Goal: Check status: Check status

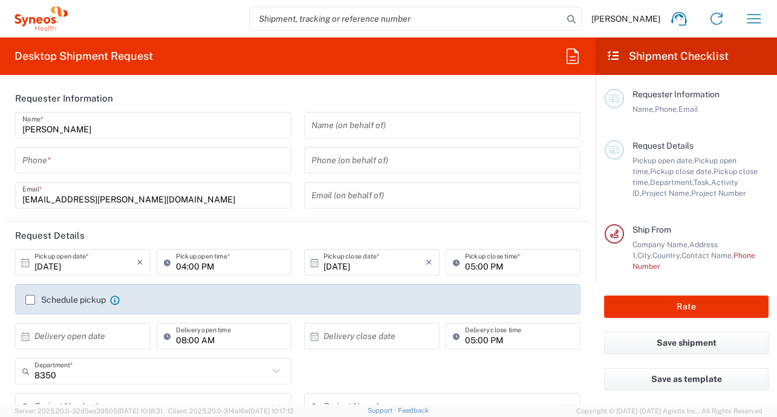
type input "France"
type input "Syneos Health France SARL"
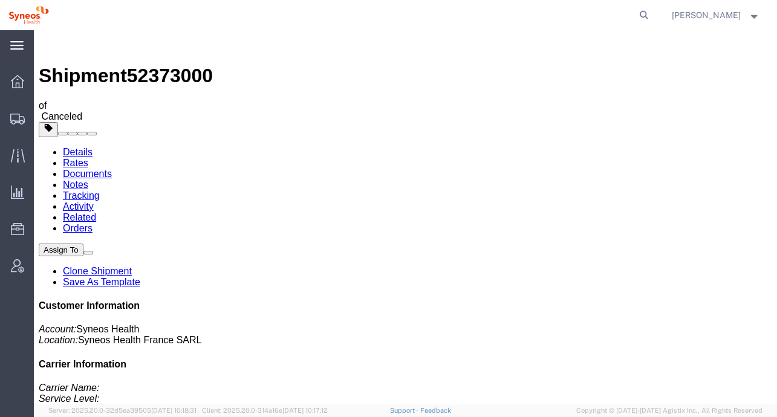
click at [17, 55] on div "main_menu Created with Sketch." at bounding box center [17, 45] width 34 height 30
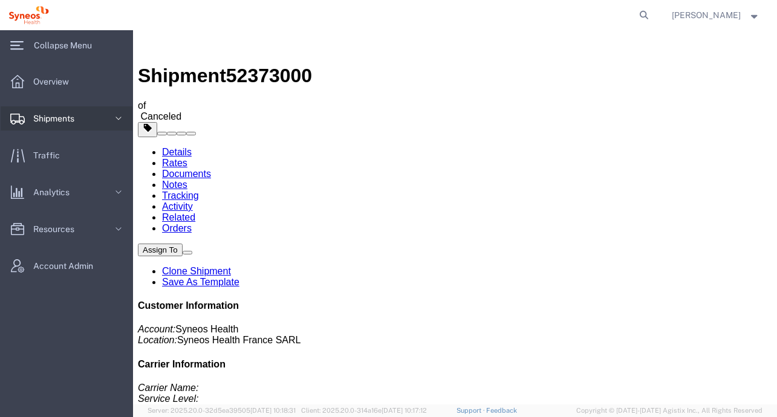
click at [84, 112] on link "Shipments" at bounding box center [67, 118] width 132 height 24
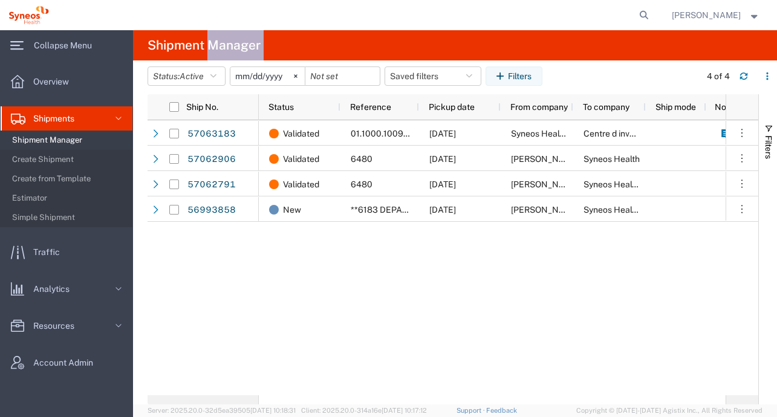
click at [208, 62] on agx-shipment-table-manager-page "Shipment Manager Status: Active Active All Approved Booked Canceled Delivered D…" at bounding box center [455, 217] width 644 height 374
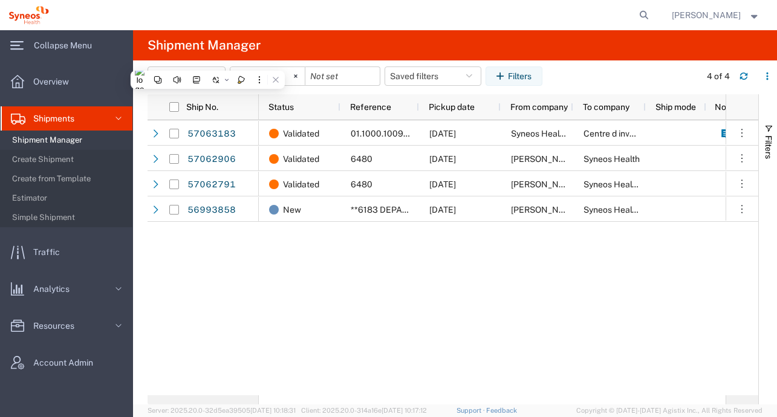
click at [653, 83] on agx-table-filter-chips "Status: Active Active All Approved Booked Canceled Delivered Denied New On Hold…" at bounding box center [421, 81] width 547 height 28
click at [190, 78] on span "Active" at bounding box center [192, 76] width 24 height 10
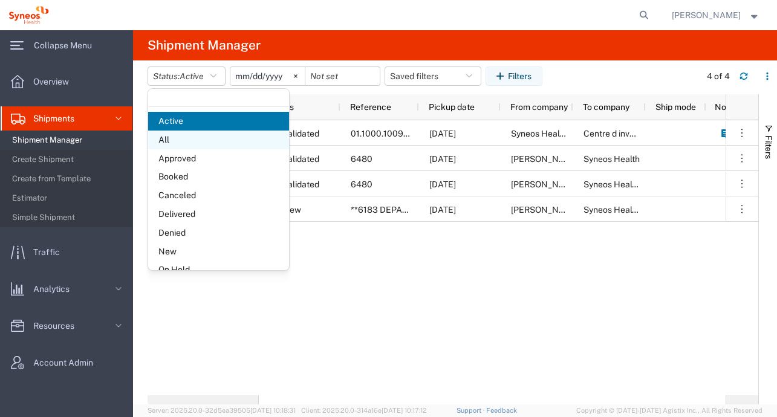
click at [188, 132] on span "All" at bounding box center [218, 140] width 141 height 19
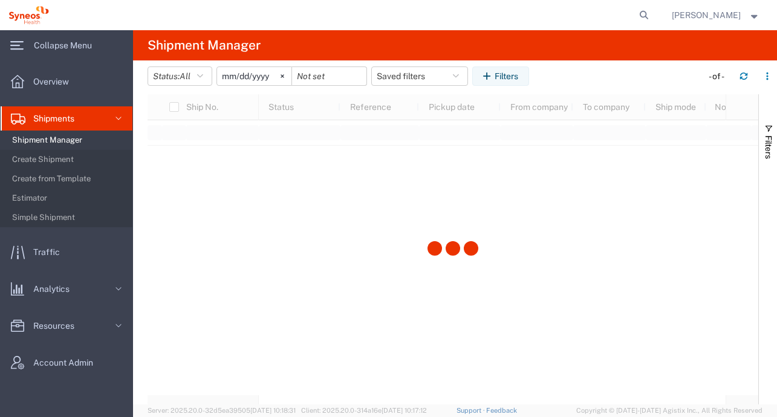
click at [261, 79] on input "[DATE]" at bounding box center [254, 76] width 74 height 18
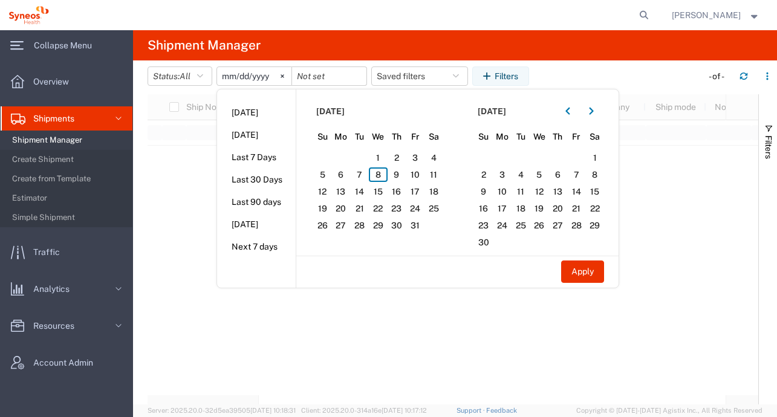
click at [233, 77] on input "[DATE]" at bounding box center [254, 76] width 74 height 18
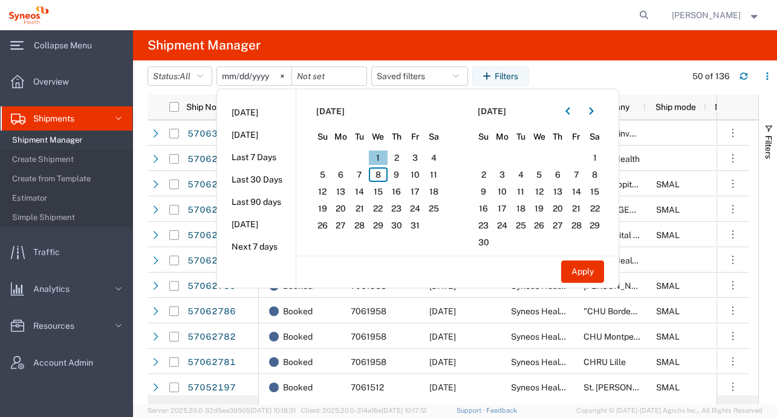
click at [384, 154] on span "1" at bounding box center [378, 158] width 19 height 15
click at [415, 173] on span "10" at bounding box center [415, 175] width 19 height 15
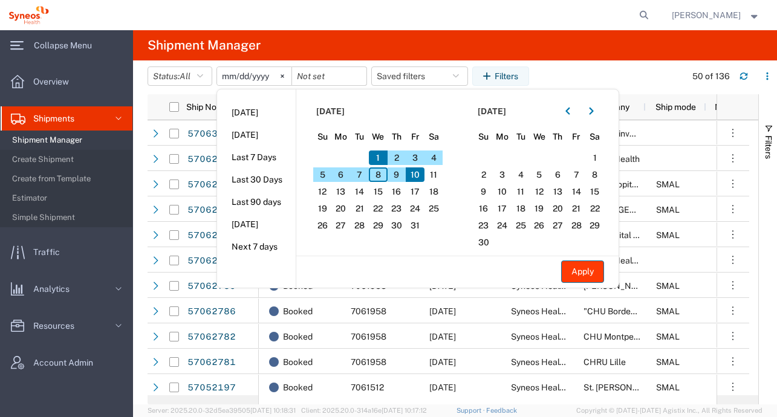
click at [591, 272] on button "Apply" at bounding box center [582, 272] width 43 height 22
type input "[DATE]"
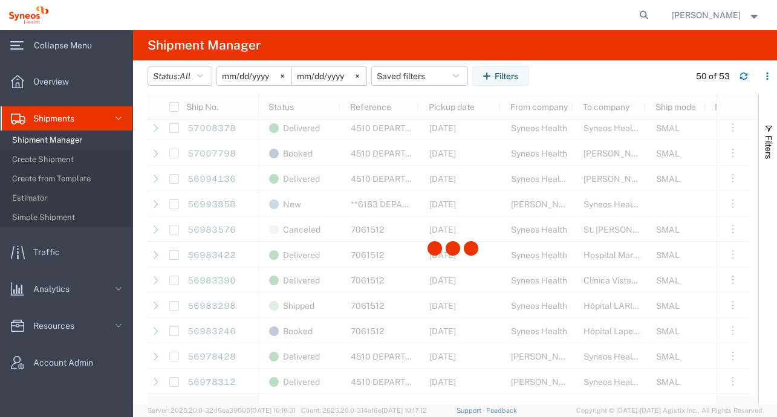
scroll to position [870, 0]
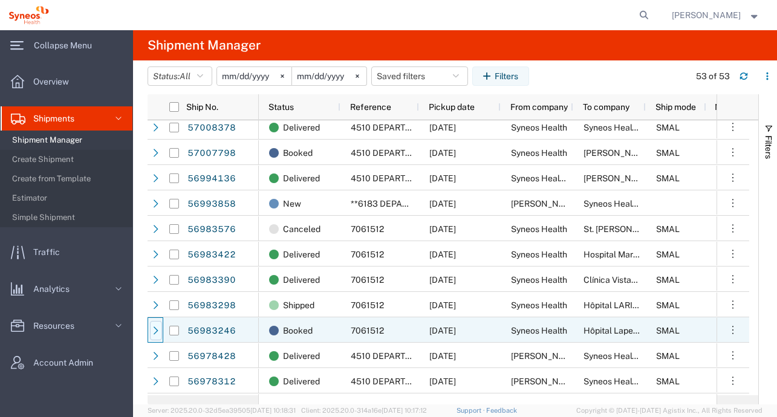
click at [158, 333] on icon at bounding box center [156, 331] width 8 height 8
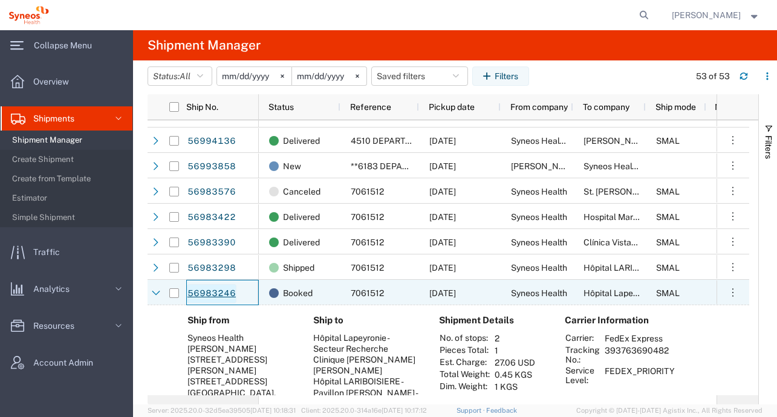
click at [221, 292] on link "56983246" at bounding box center [212, 293] width 50 height 19
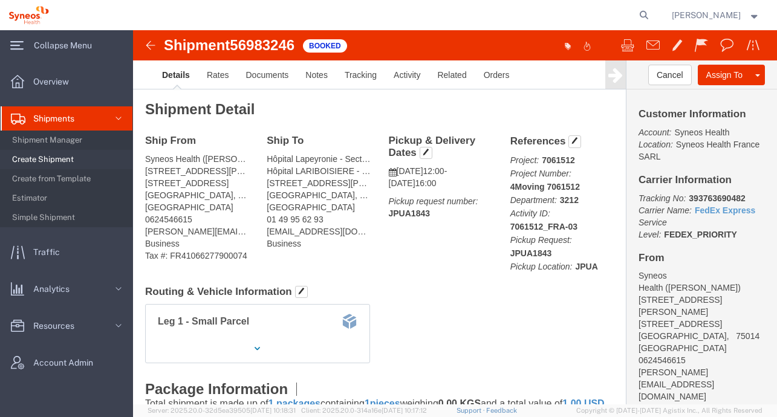
click img
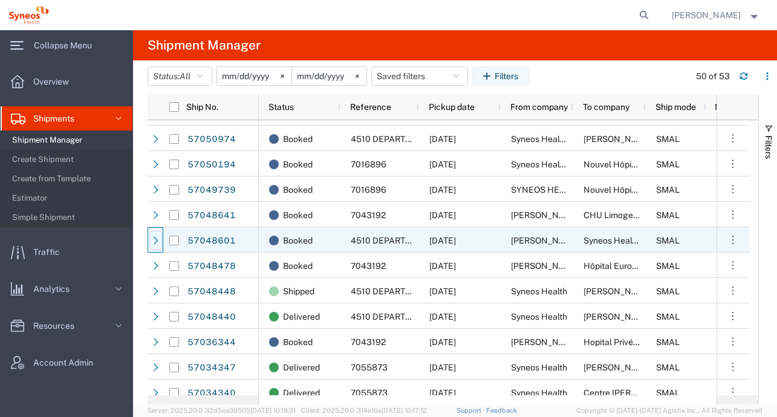
click at [158, 241] on icon at bounding box center [156, 241] width 8 height 8
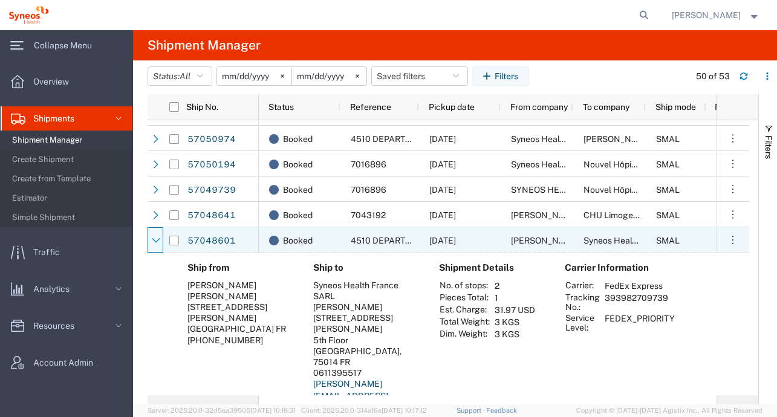
click at [158, 241] on icon at bounding box center [156, 241] width 8 height 8
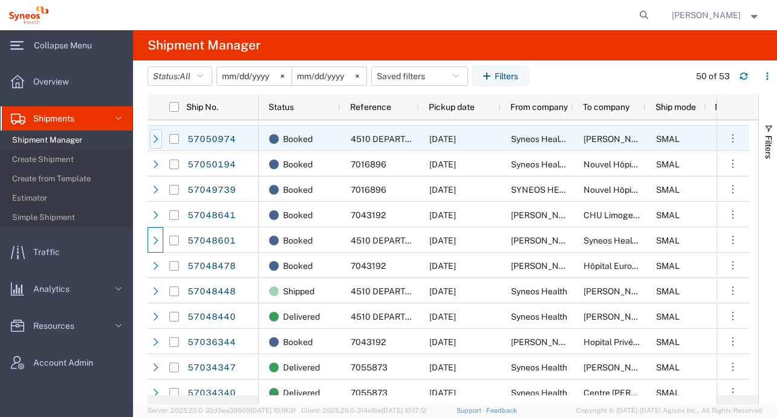
click at [159, 138] on icon at bounding box center [156, 139] width 8 height 8
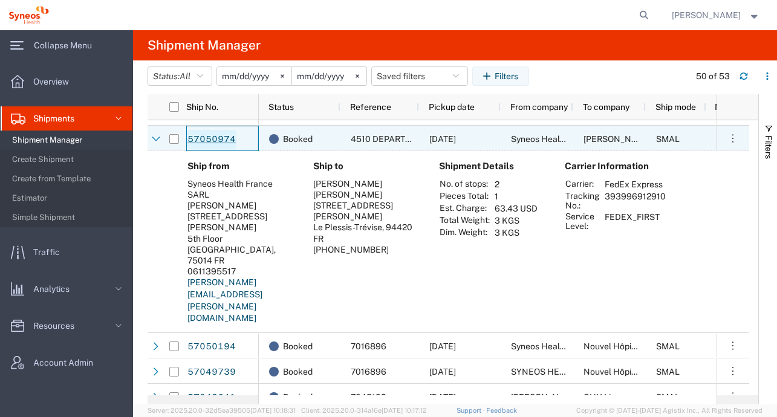
click at [194, 139] on link "57050974" at bounding box center [212, 139] width 50 height 19
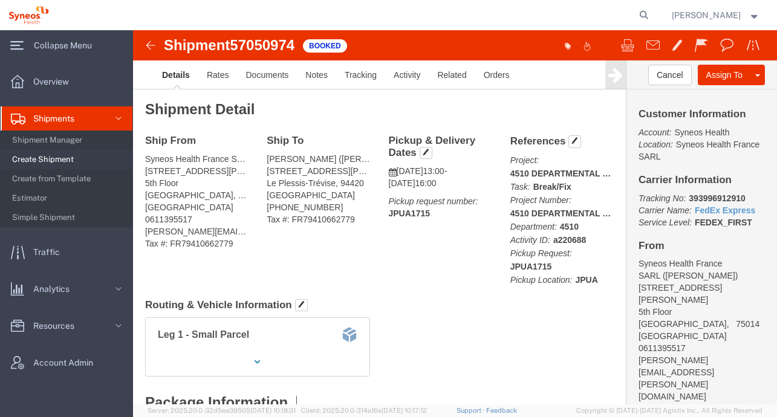
click img
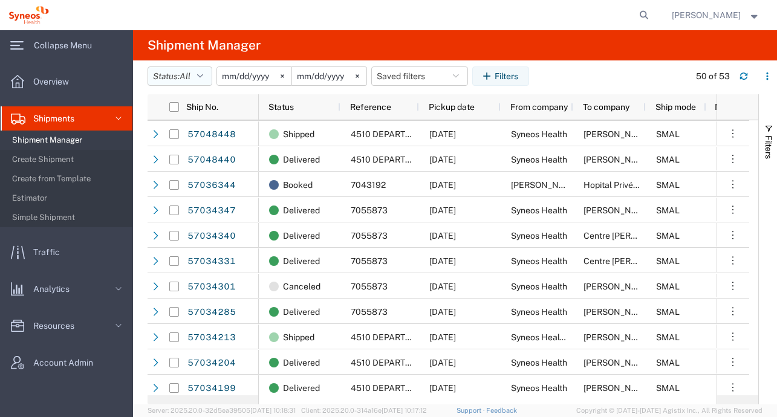
click at [198, 79] on button "Status: All" at bounding box center [180, 76] width 65 height 19
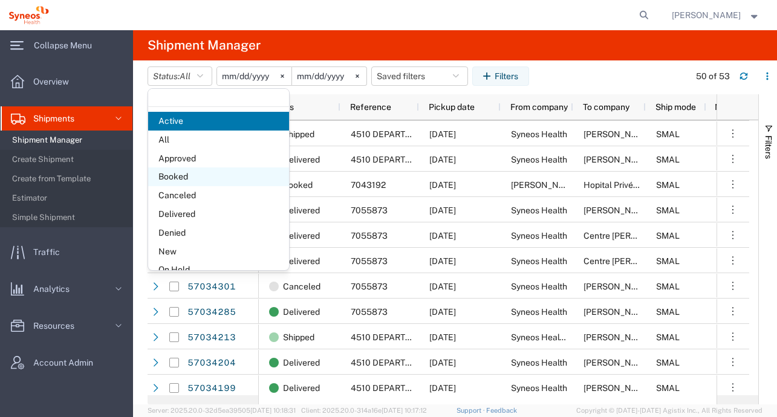
click at [191, 173] on span "Booked" at bounding box center [218, 177] width 141 height 19
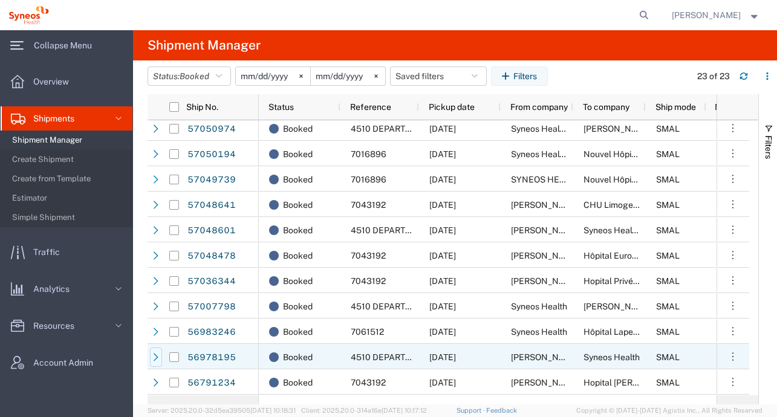
click at [158, 359] on icon at bounding box center [156, 357] width 8 height 8
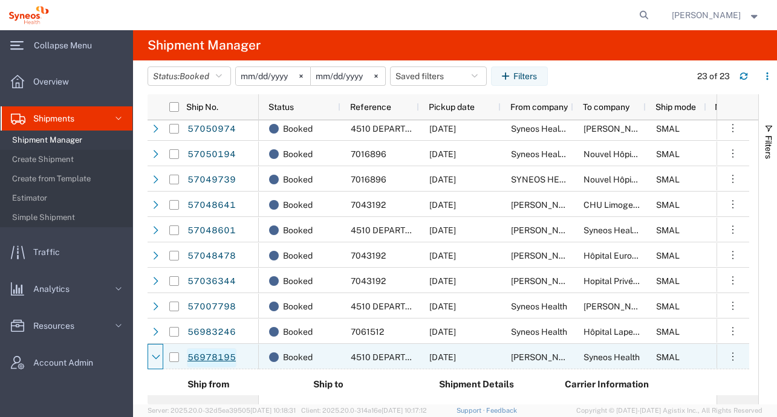
click at [197, 356] on link "56978195" at bounding box center [212, 357] width 50 height 19
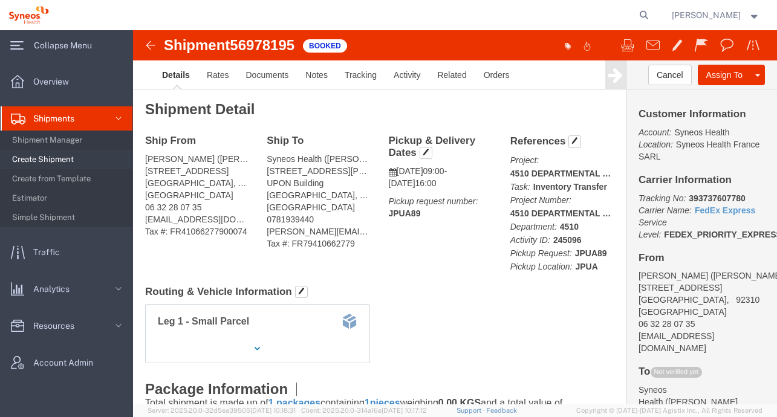
click img
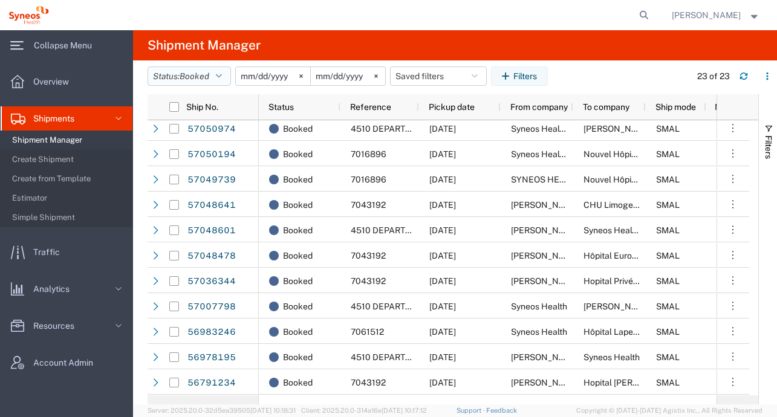
click at [218, 81] on button "Status: Booked" at bounding box center [189, 76] width 83 height 19
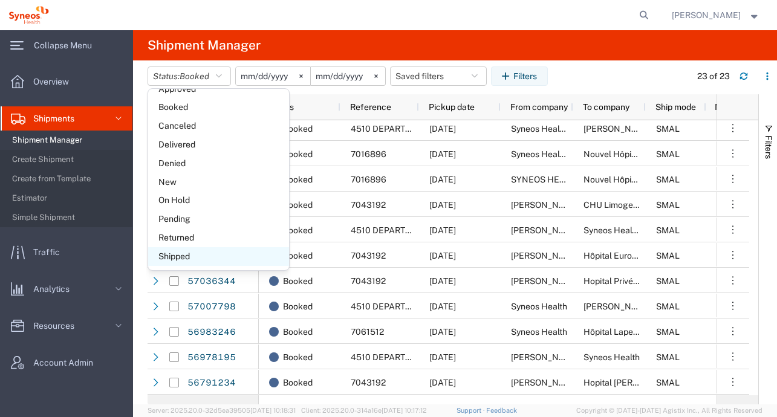
click at [200, 258] on span "Shipped" at bounding box center [218, 256] width 141 height 19
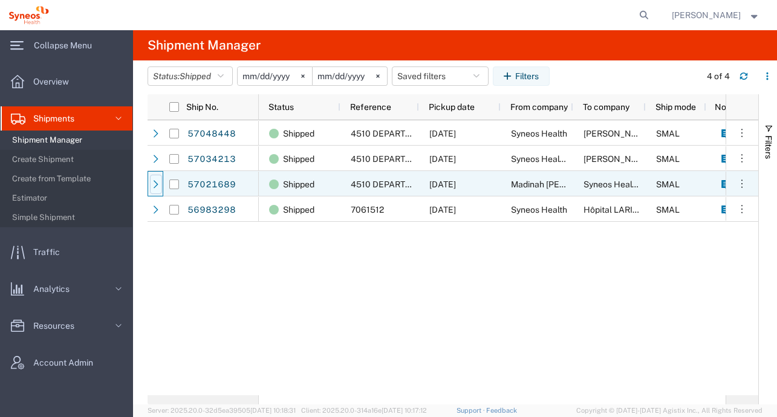
click at [155, 186] on icon at bounding box center [156, 184] width 8 height 8
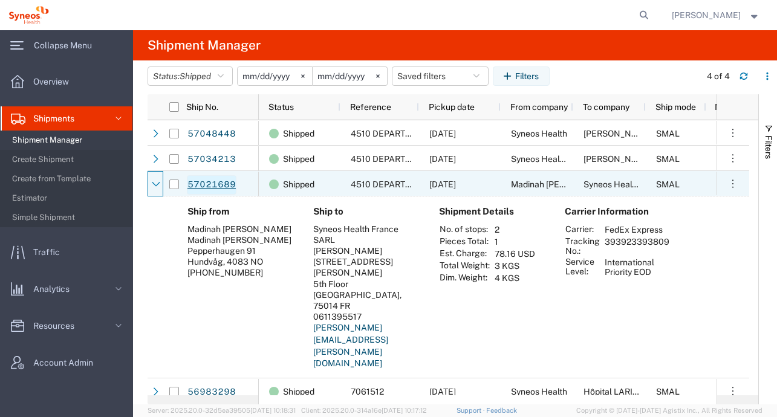
click at [206, 185] on link "57021689" at bounding box center [212, 184] width 50 height 19
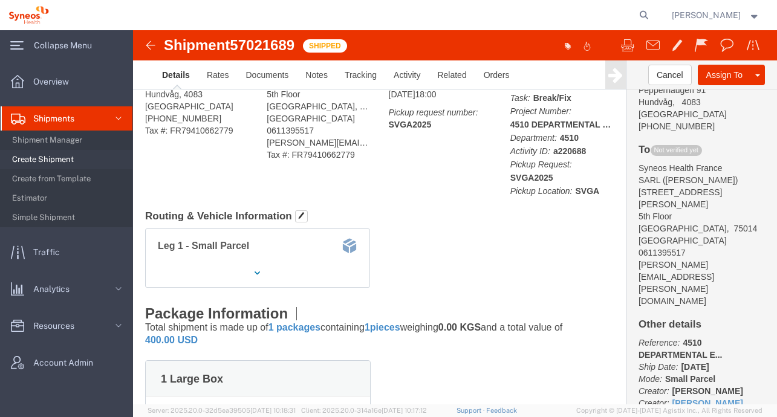
scroll to position [91, 0]
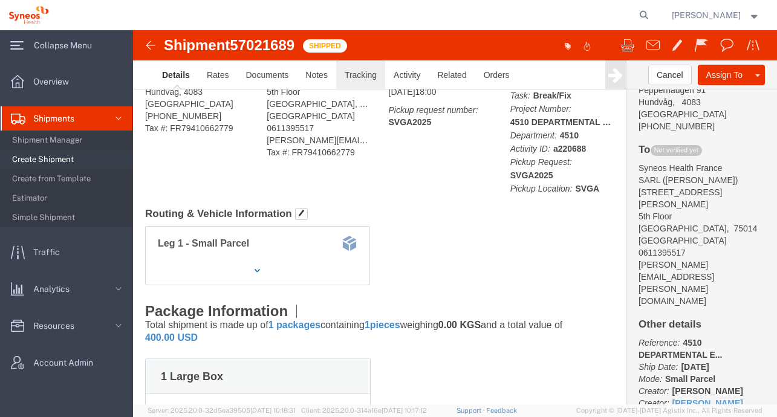
click link "Tracking"
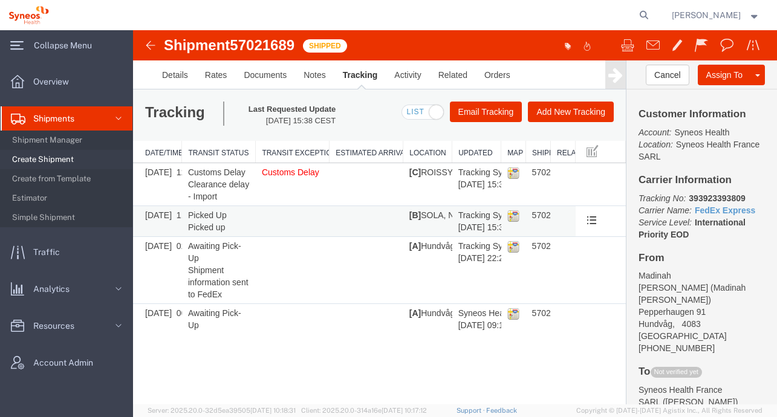
click at [357, 221] on td at bounding box center [367, 221] width 74 height 31
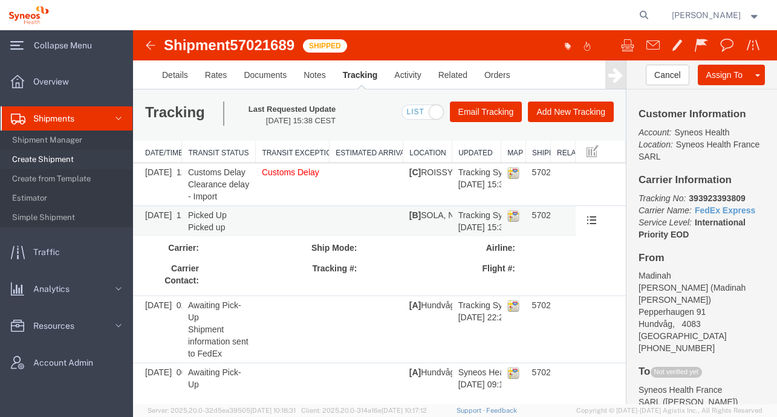
click at [357, 221] on td at bounding box center [367, 221] width 74 height 31
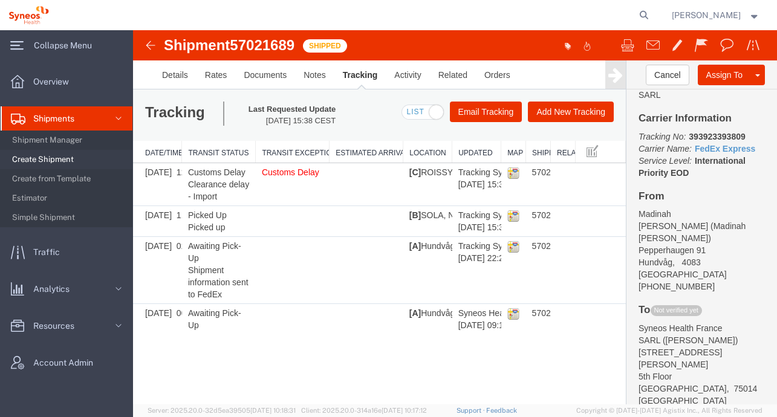
scroll to position [117, 0]
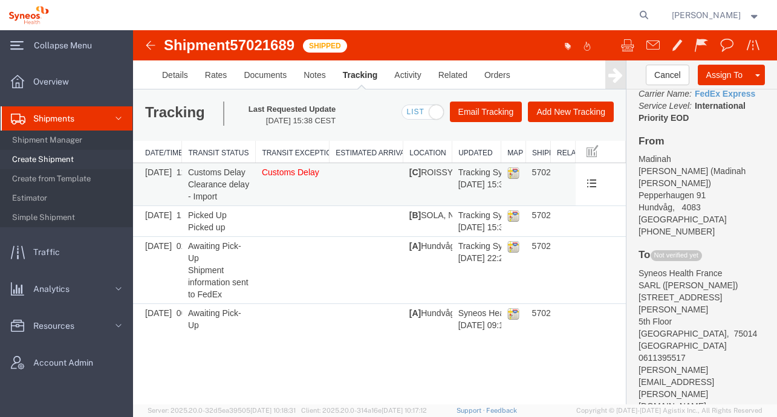
click at [514, 172] on img at bounding box center [514, 173] width 12 height 12
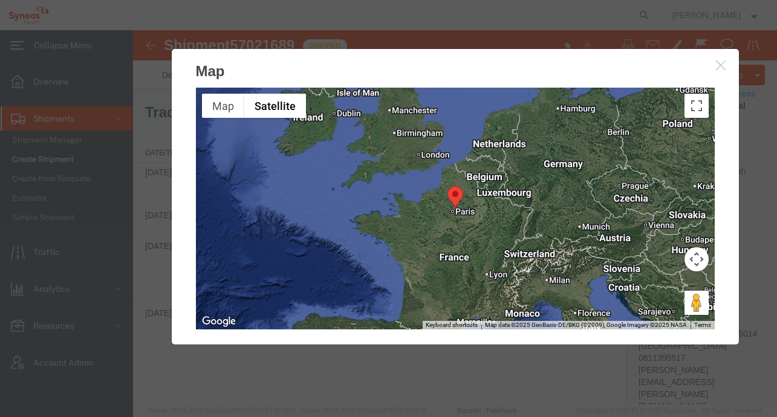
click at [716, 67] on icon "button" at bounding box center [721, 65] width 10 height 10
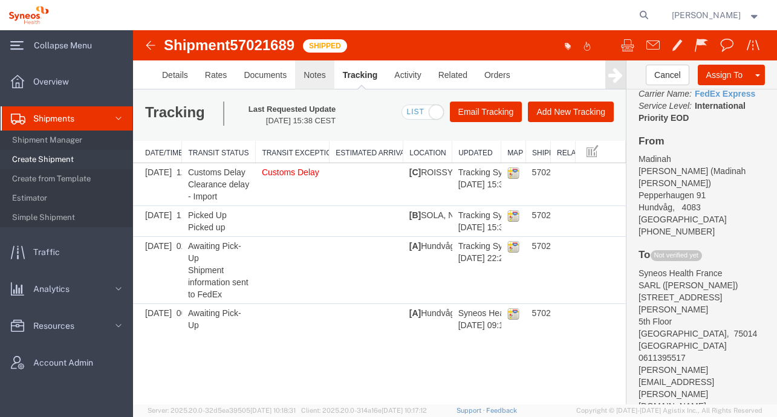
click at [325, 79] on link "Notes" at bounding box center [314, 75] width 39 height 29
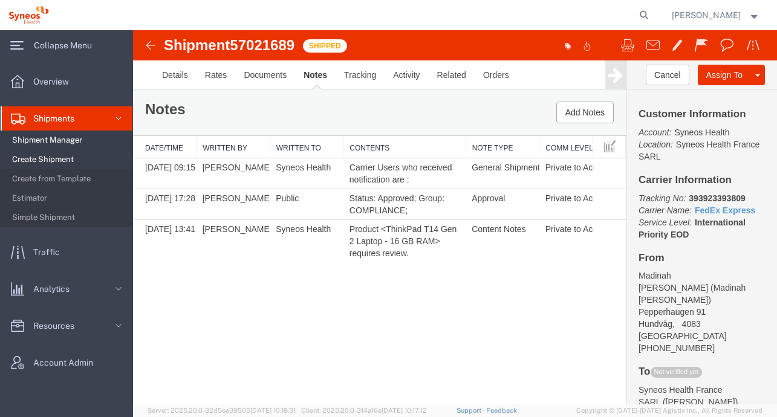
click at [70, 137] on span "Shipment Manager" at bounding box center [68, 140] width 112 height 24
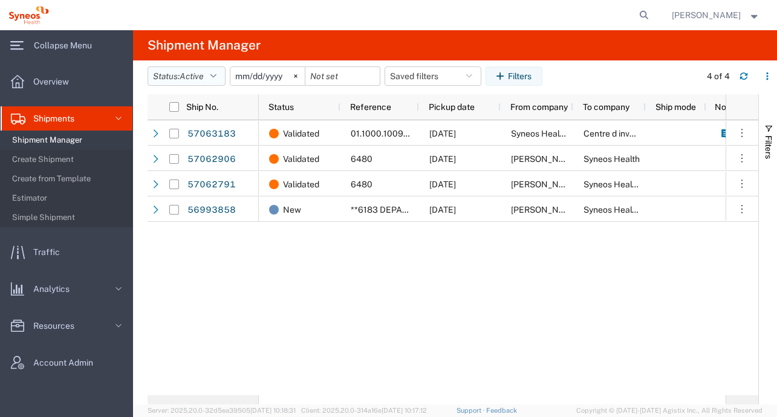
click at [199, 82] on span "Active" at bounding box center [192, 76] width 24 height 11
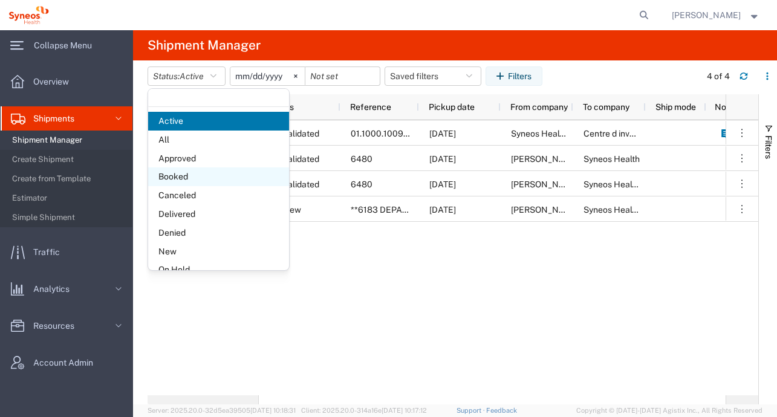
click at [189, 172] on span "Booked" at bounding box center [218, 177] width 141 height 19
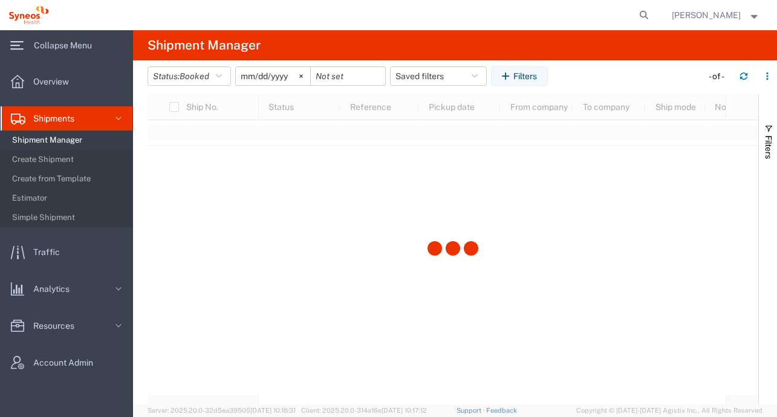
click at [252, 74] on input "[DATE]" at bounding box center [273, 76] width 74 height 18
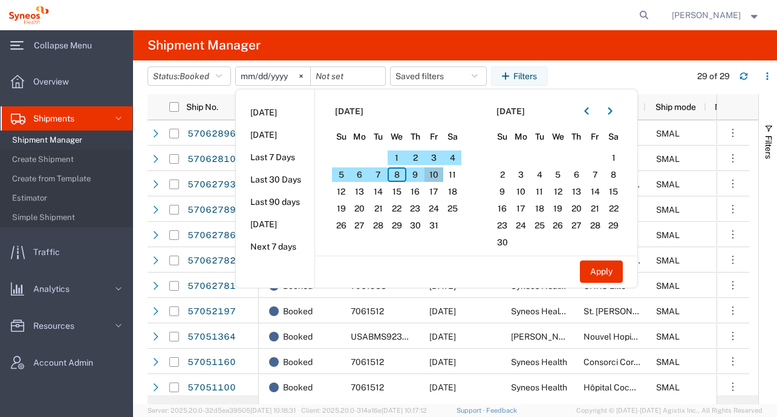
click at [438, 174] on span "10" at bounding box center [434, 175] width 19 height 15
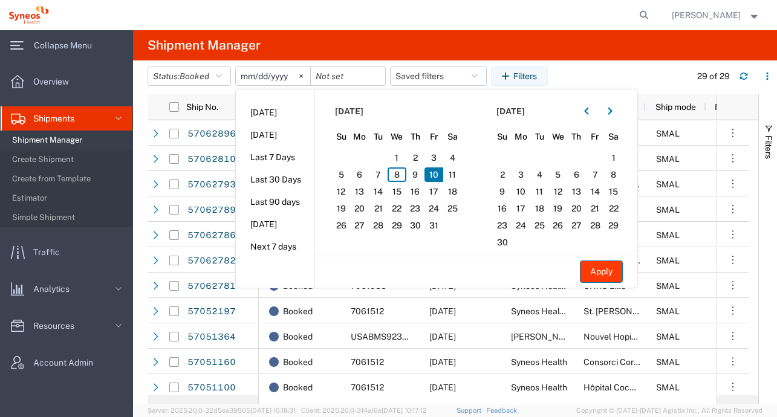
click at [611, 276] on button "Apply" at bounding box center [601, 272] width 43 height 22
type input "[DATE]"
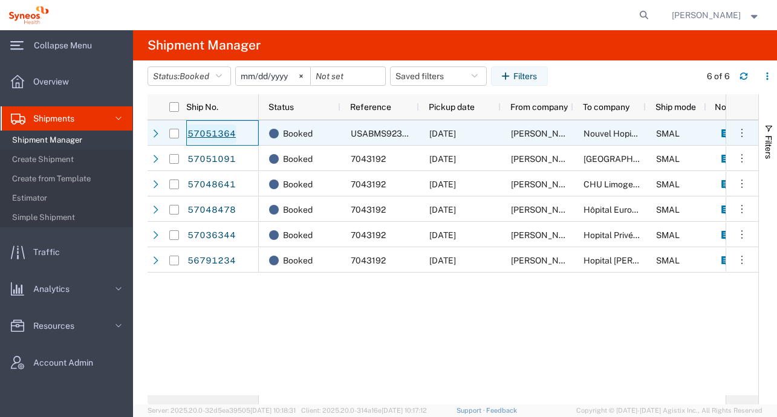
click at [199, 142] on link "57051364" at bounding box center [212, 134] width 50 height 19
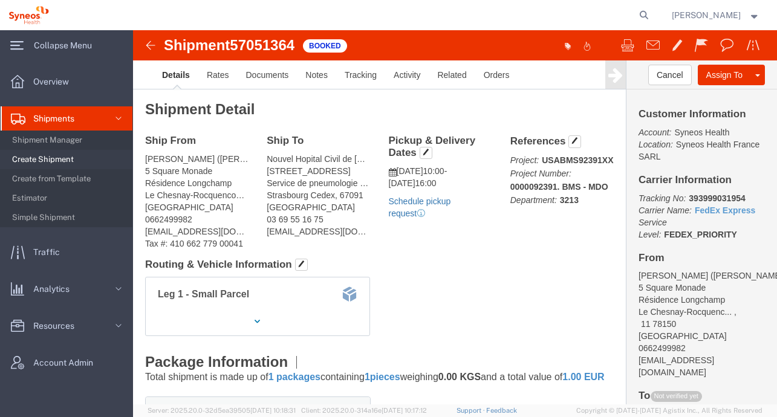
click link "Schedule pickup request"
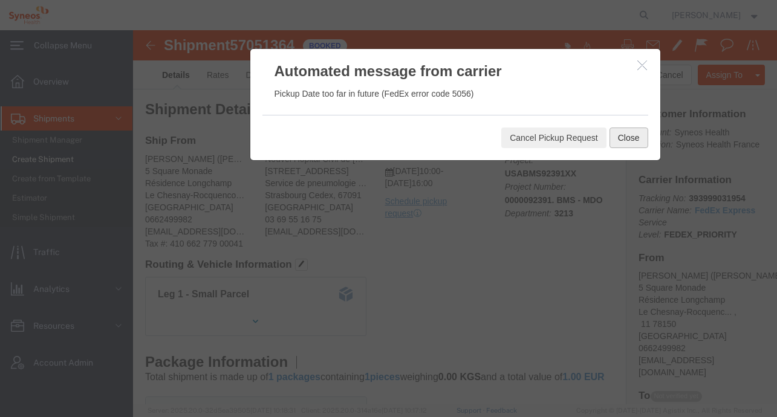
click button "Close"
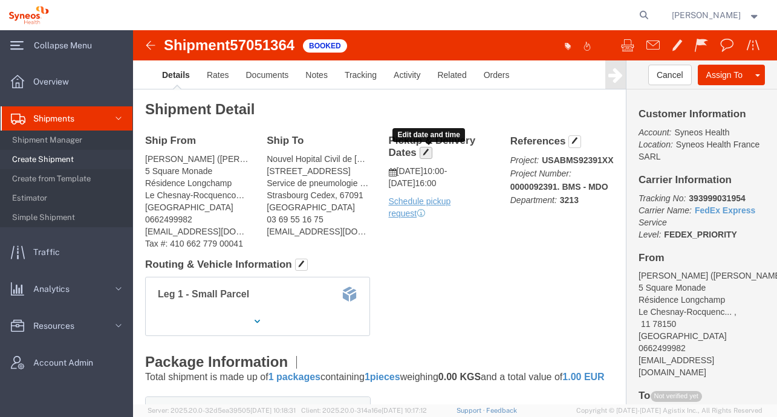
click button "button"
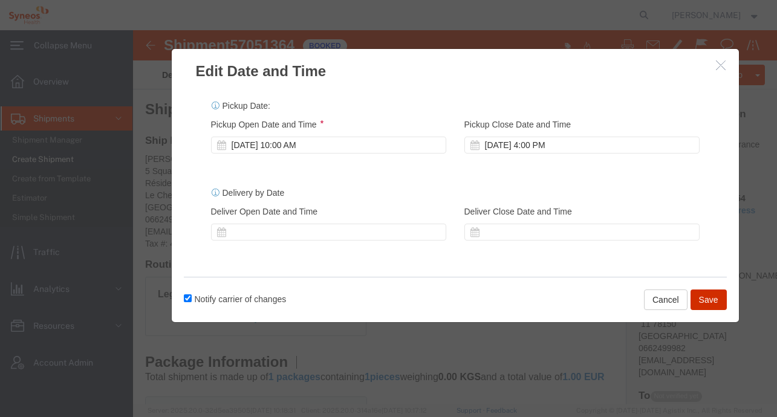
click button "Save"
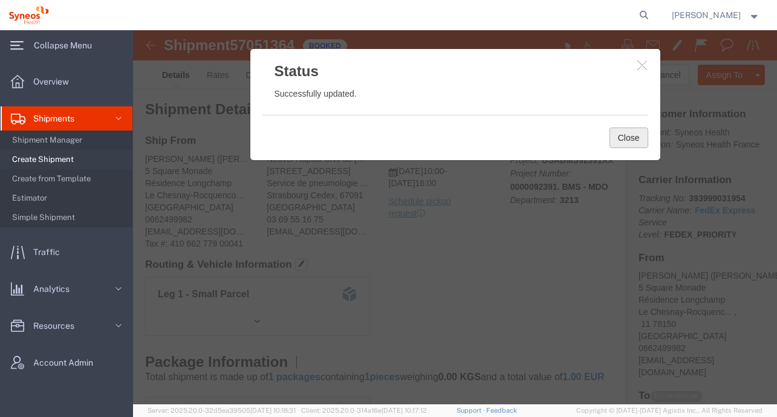
click button "Close"
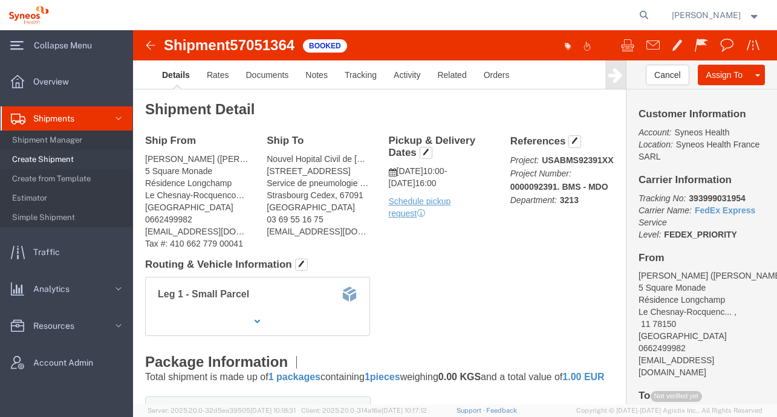
click img
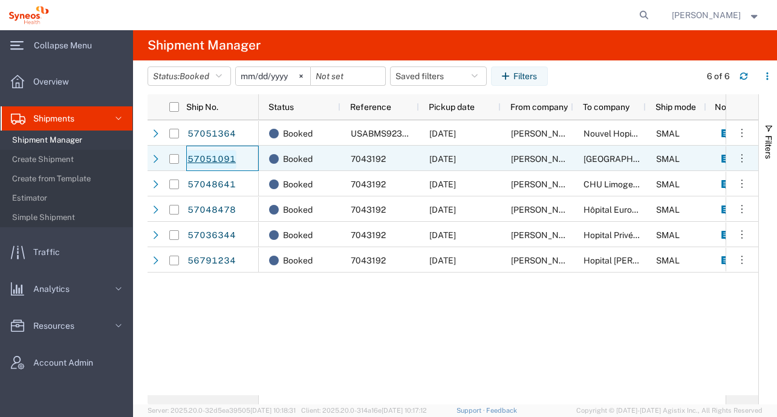
click at [192, 163] on link "57051091" at bounding box center [212, 159] width 50 height 19
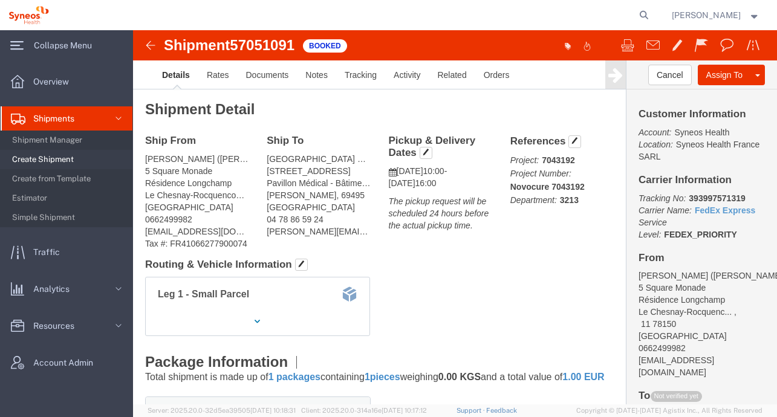
click img
